Goal: Check status: Check status

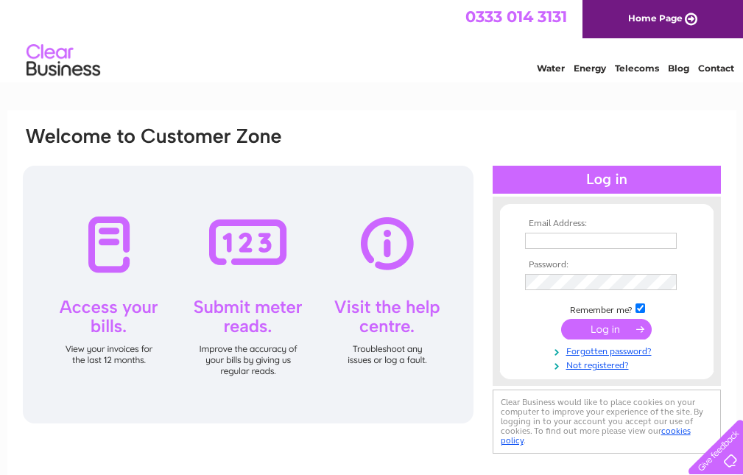
type input "duffy_s@btconnect.com"
click at [613, 333] on input "submit" at bounding box center [606, 329] width 91 height 21
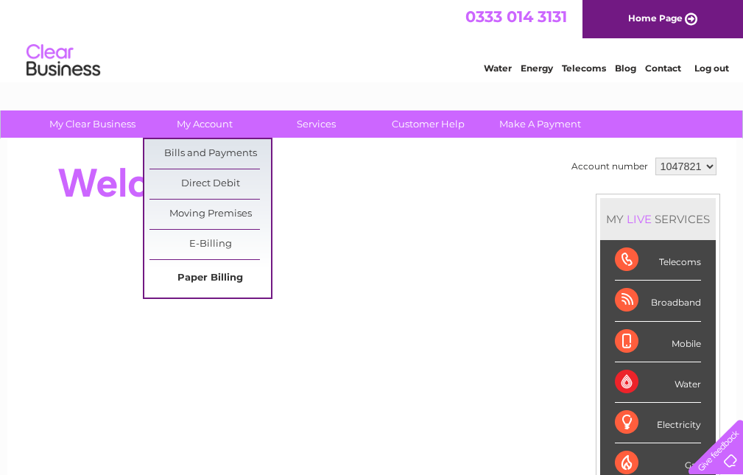
click at [225, 275] on link "Paper Billing" at bounding box center [211, 278] width 122 height 29
click at [211, 155] on link "Bills and Payments" at bounding box center [211, 153] width 122 height 29
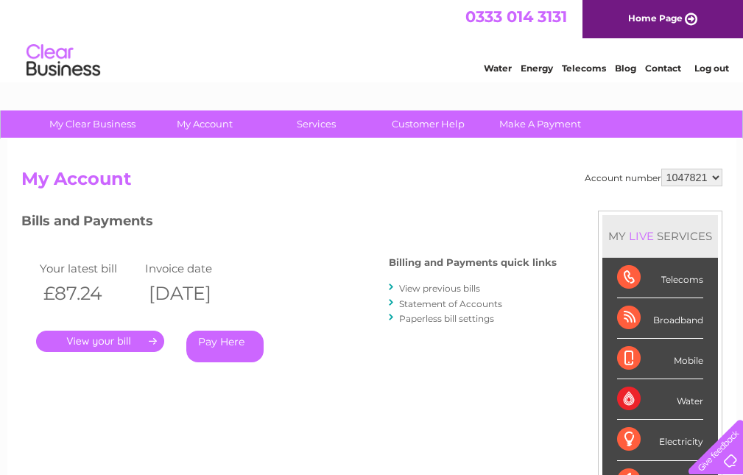
click at [115, 342] on link "." at bounding box center [100, 341] width 128 height 21
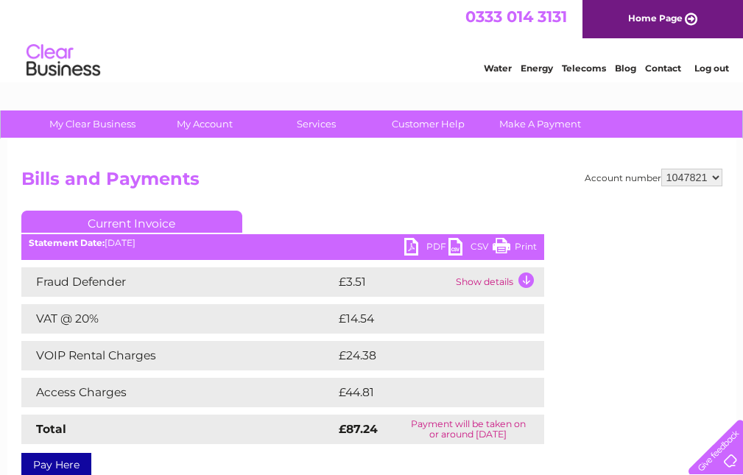
drag, startPoint x: 608, startPoint y: 387, endPoint x: 388, endPoint y: 199, distance: 288.9
click at [388, 199] on div "Account number 1047821 Bills and Payments Current Invoice PDF CSV Print" at bounding box center [371, 320] width 701 height 303
